Goal: Find specific page/section: Find specific page/section

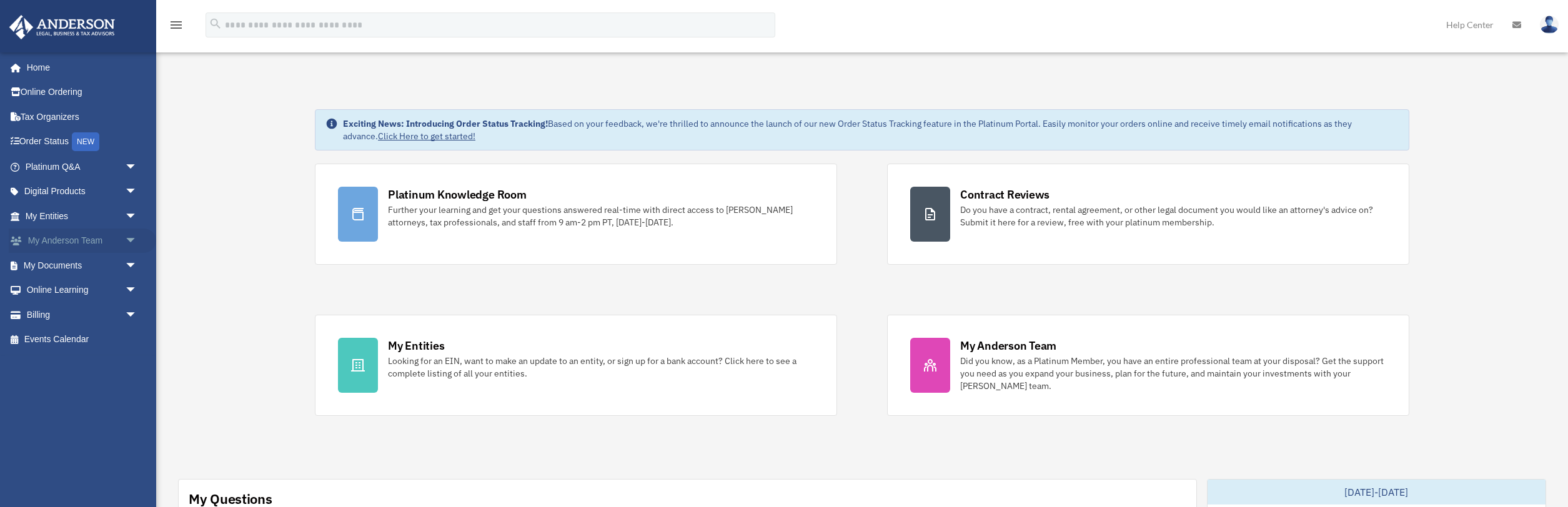
click at [47, 238] on link "My [PERSON_NAME] Team arrow_drop_down" at bounding box center [82, 240] width 147 height 25
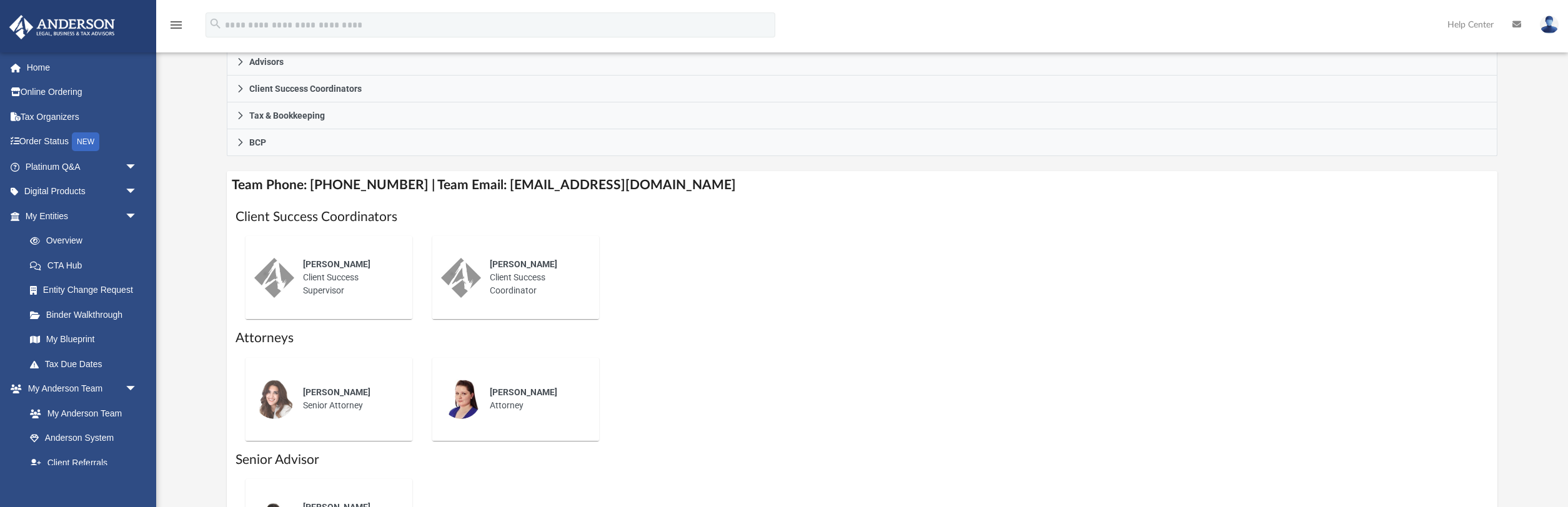
scroll to position [338, 0]
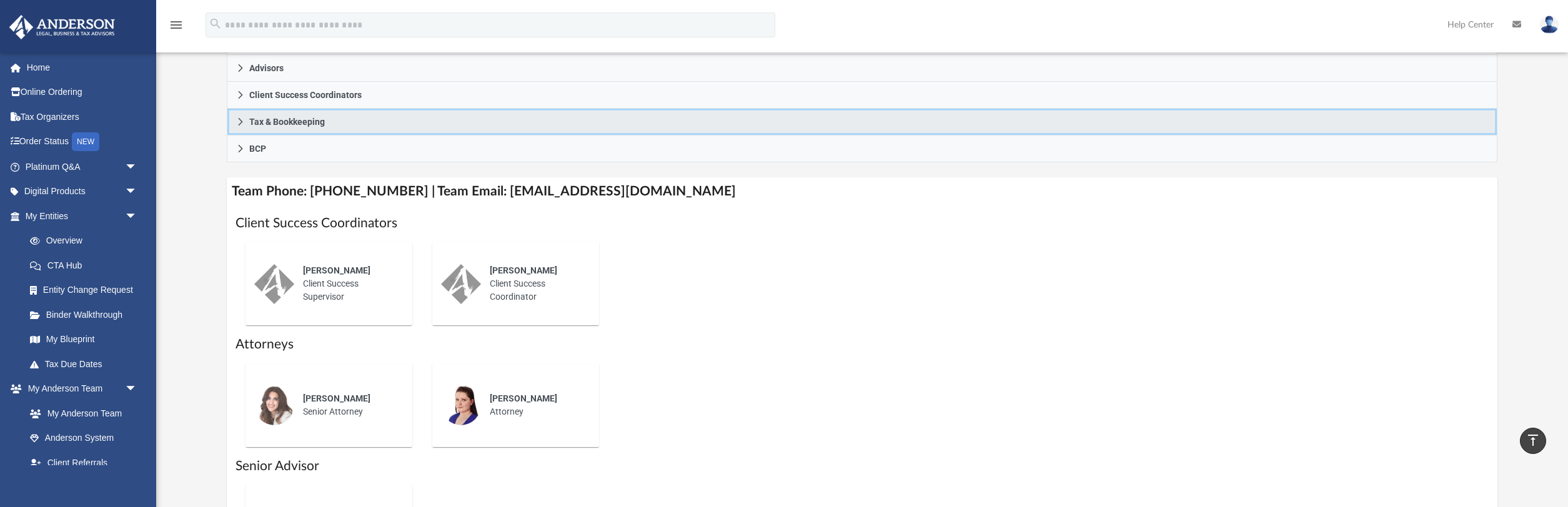
click at [285, 109] on link "Tax & Bookkeeping" at bounding box center [861, 122] width 1270 height 27
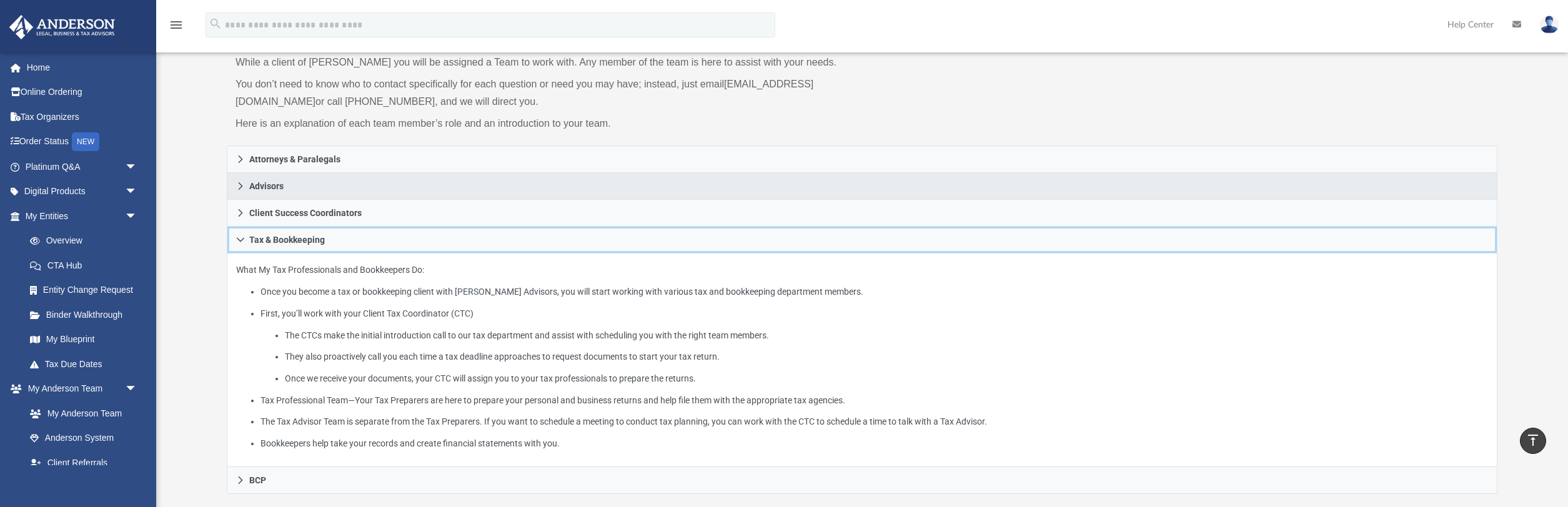
scroll to position [93, 0]
click at [277, 190] on span "Advisors" at bounding box center [266, 186] width 34 height 9
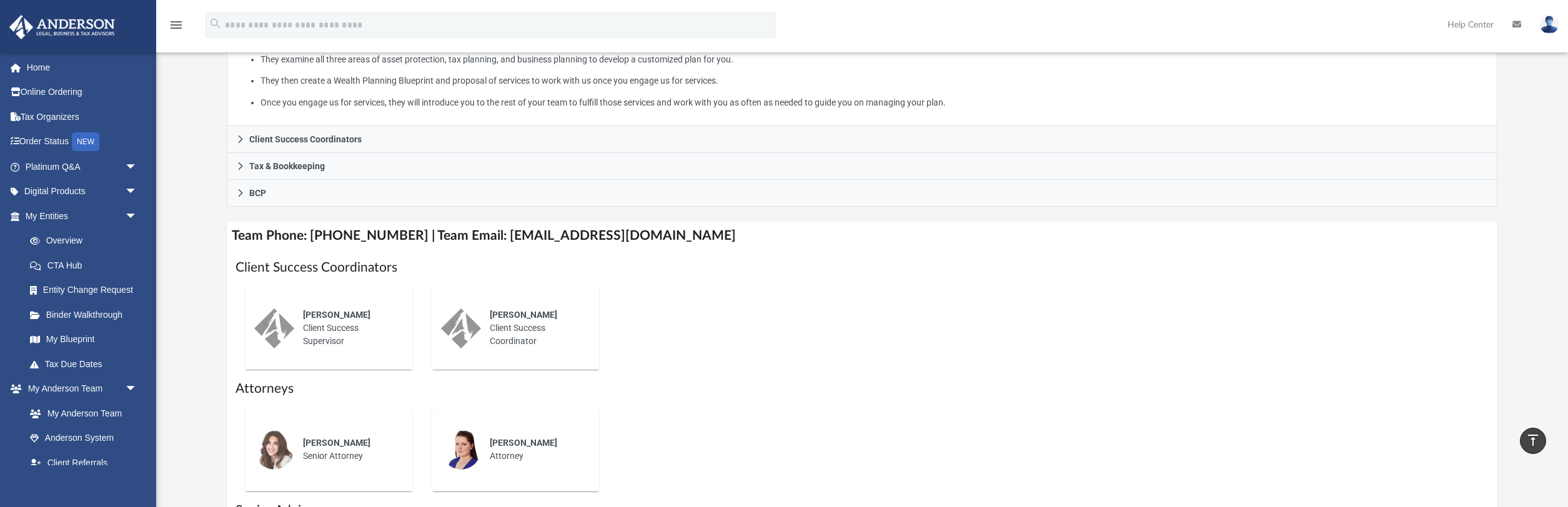
scroll to position [290, 0]
click at [264, 182] on link "Tax & Bookkeeping" at bounding box center [861, 170] width 1270 height 27
